Goal: Use online tool/utility: Use online tool/utility

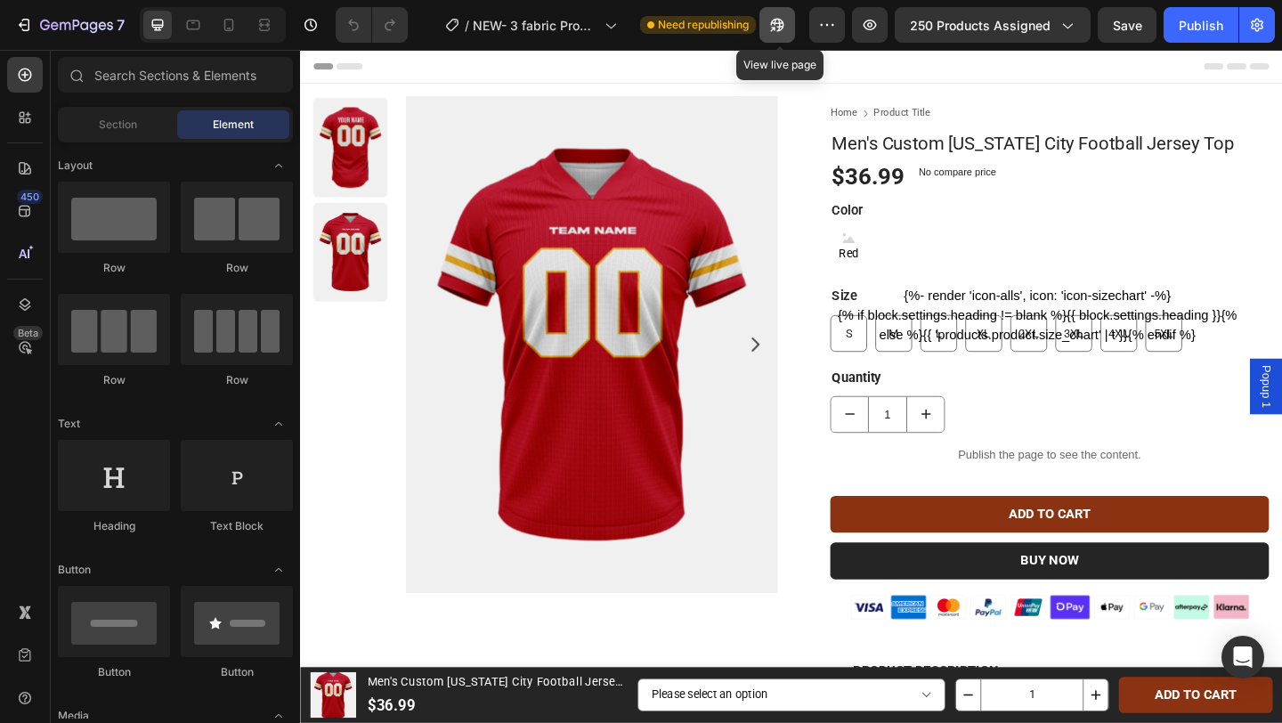
click at [775, 20] on icon "button" at bounding box center [777, 25] width 13 height 13
click at [790, 21] on button "button" at bounding box center [777, 25] width 36 height 36
